Goal: Transaction & Acquisition: Download file/media

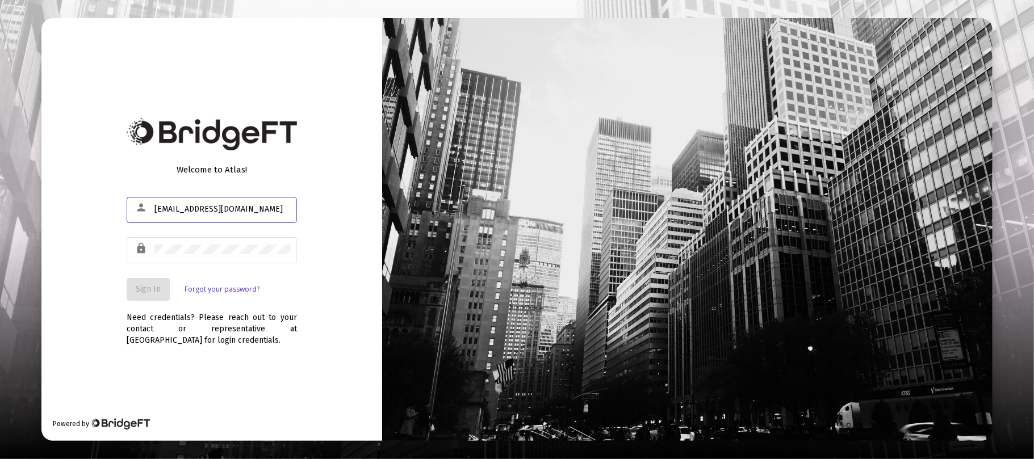
type input "[EMAIL_ADDRESS][DOMAIN_NAME]"
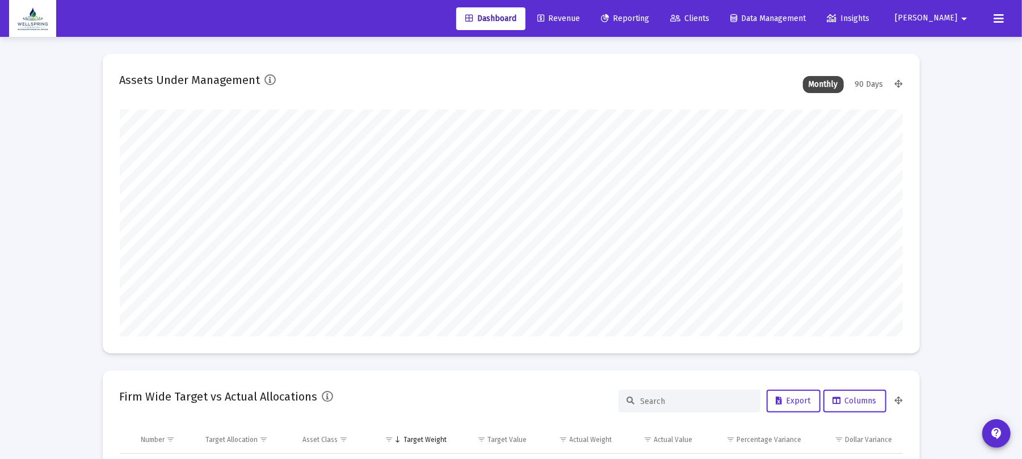
scroll to position [227, 783]
type input "[DATE]"
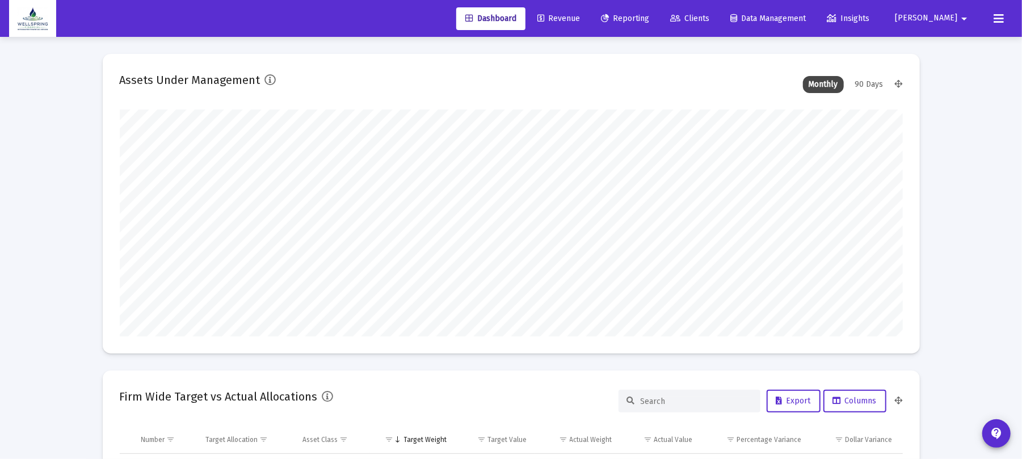
click at [580, 14] on span "Revenue" at bounding box center [559, 19] width 43 height 10
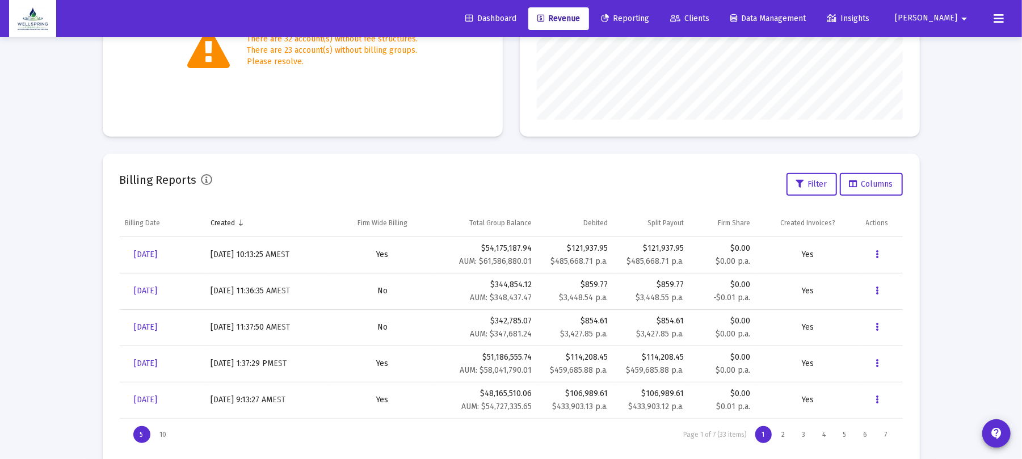
scroll to position [296, 0]
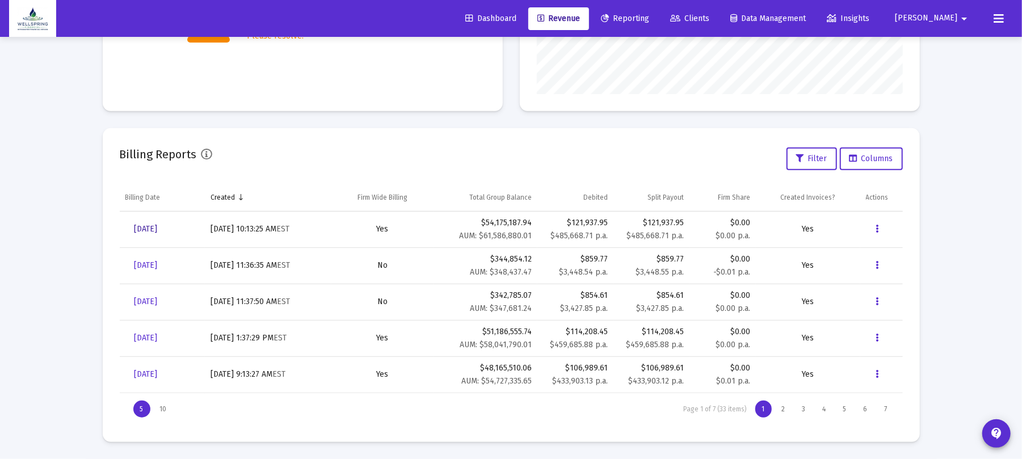
click at [166, 234] on link "[DATE]" at bounding box center [145, 229] width 41 height 23
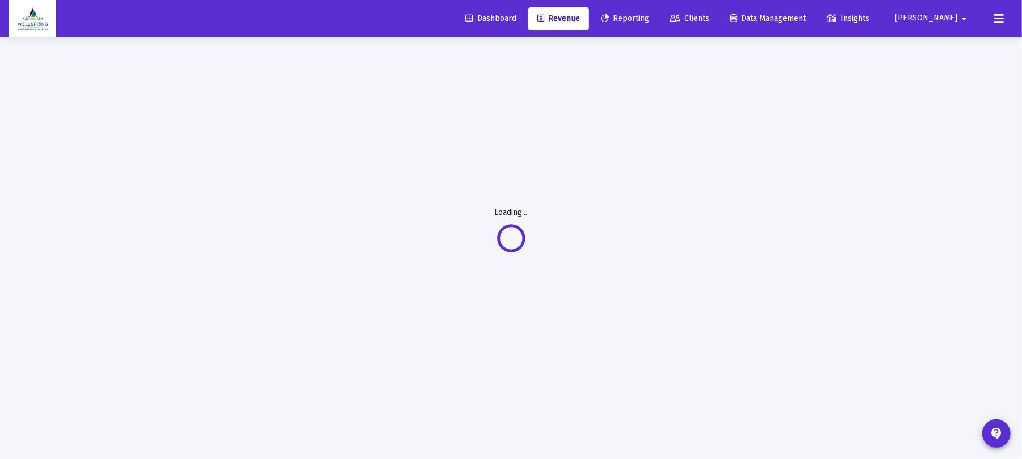
scroll to position [37, 0]
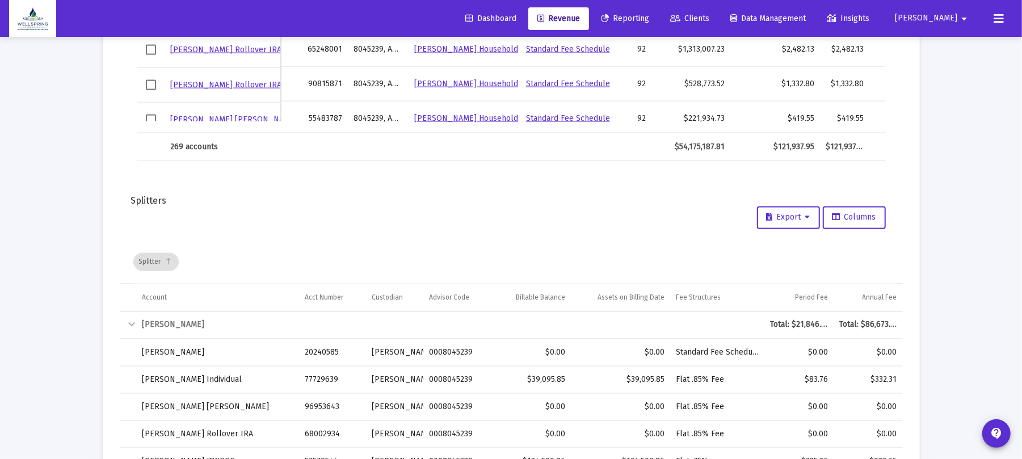
scroll to position [1424, 0]
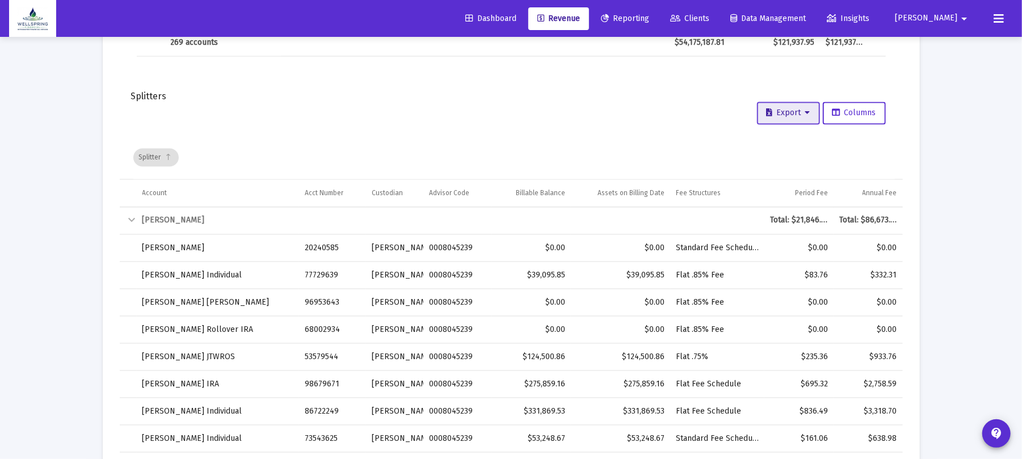
click at [789, 116] on span "Export" at bounding box center [789, 113] width 44 height 10
click at [778, 149] on button "Export All Rows" at bounding box center [792, 141] width 77 height 27
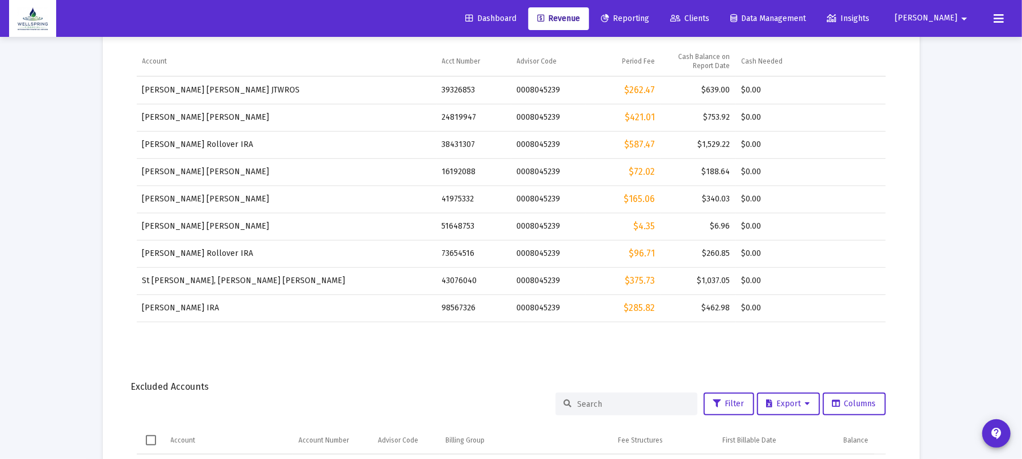
scroll to position [0, 0]
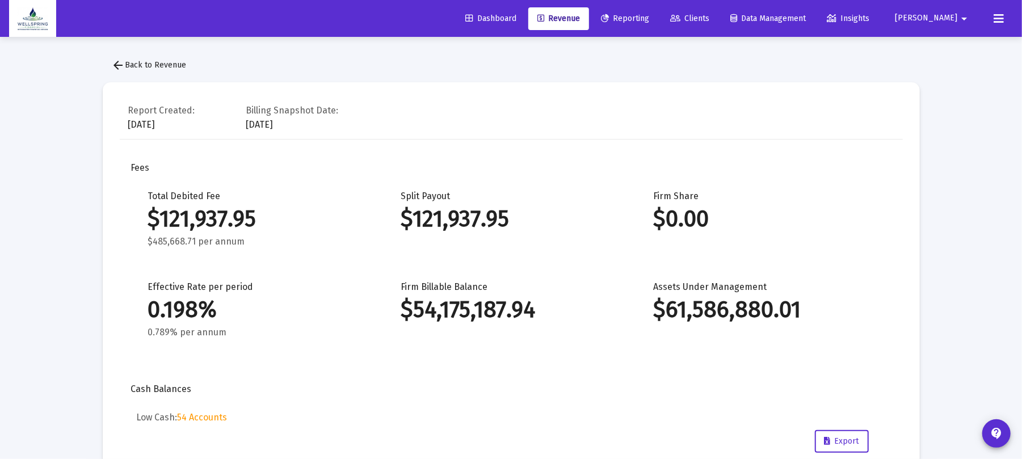
click at [161, 58] on button "arrow_back Back to Revenue" at bounding box center [149, 65] width 93 height 23
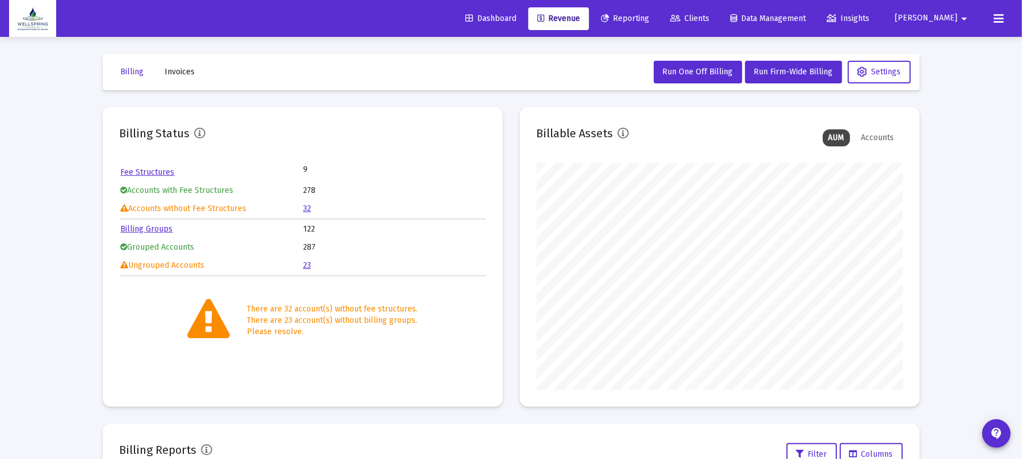
scroll to position [227, 366]
click at [164, 57] on mat-toolbar-row "Billing Invoices Run One Off Billing Run Firm-Wide Billing Settings" at bounding box center [511, 72] width 817 height 36
click at [174, 67] on span "Invoices" at bounding box center [180, 72] width 30 height 10
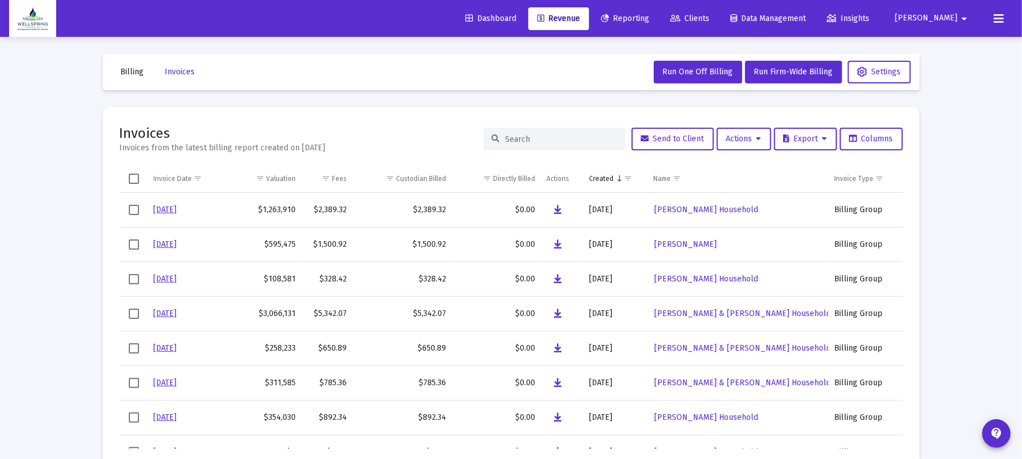
click at [516, 139] on input at bounding box center [561, 140] width 111 height 10
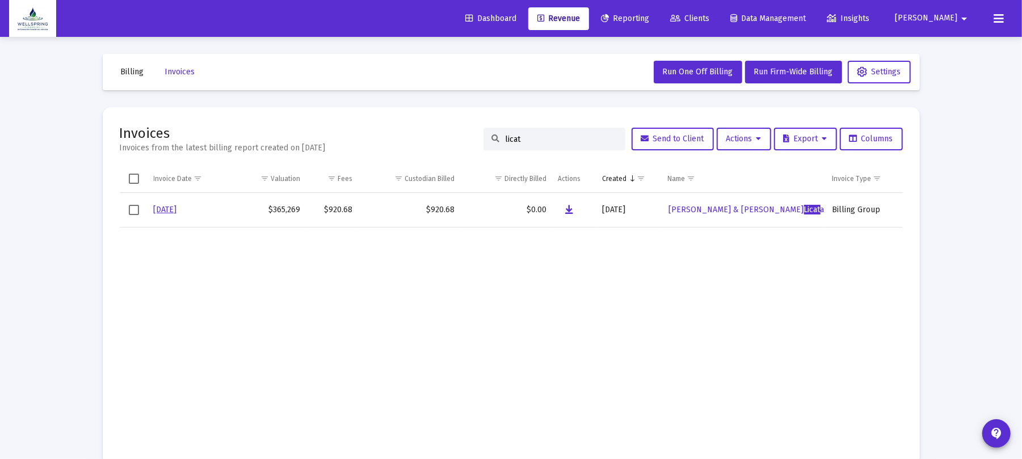
type input "licat"
click at [570, 205] on icon "Data grid" at bounding box center [569, 210] width 8 height 14
